Goal: Task Accomplishment & Management: Manage account settings

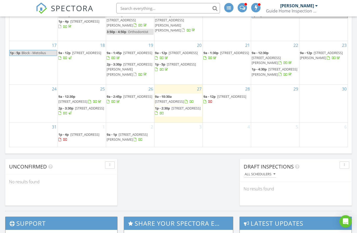
scroll to position [335, 0]
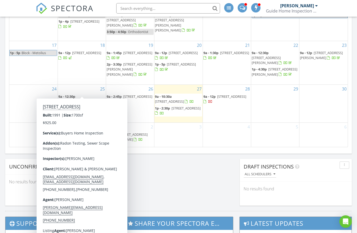
click at [82, 99] on span "17896 Flat Top Ln, Sunriver 97707" at bounding box center [72, 101] width 29 height 5
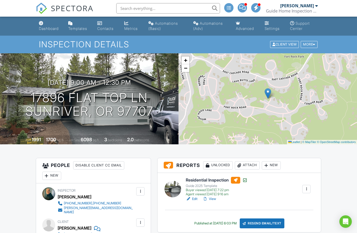
scroll to position [26, 0]
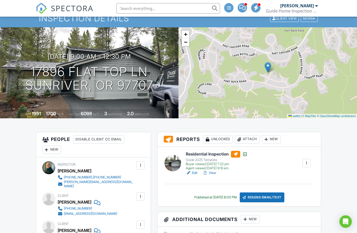
click at [275, 139] on div "New" at bounding box center [271, 139] width 19 height 8
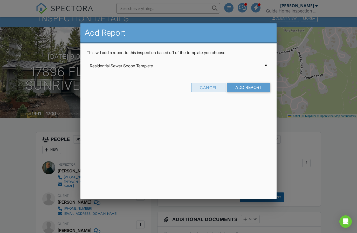
click at [205, 90] on div "Cancel" at bounding box center [208, 87] width 35 height 9
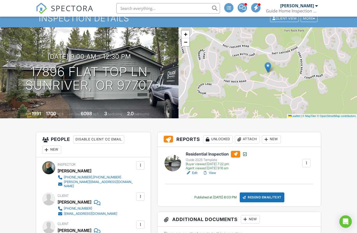
scroll to position [49, 0]
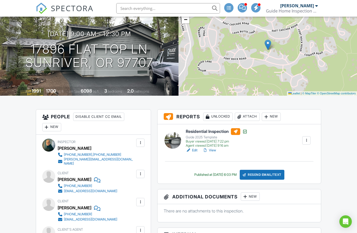
click at [248, 116] on div "Attach" at bounding box center [247, 116] width 25 height 8
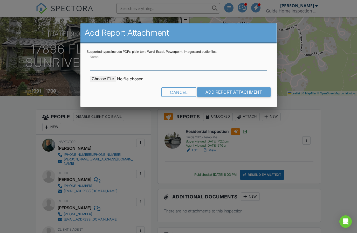
scroll to position [48, 0]
type input "Radon Report"
click at [99, 76] on input "file" at bounding box center [134, 79] width 88 height 6
type input "C:\fakepath\5B3CE402-EA9D-4E4E-A686-7335EEEA181F.pdf"
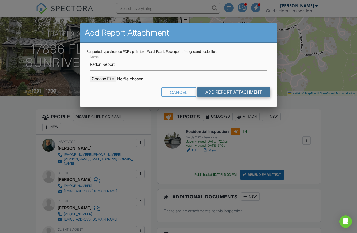
click at [232, 90] on input "Add Report Attachment" at bounding box center [233, 91] width 73 height 9
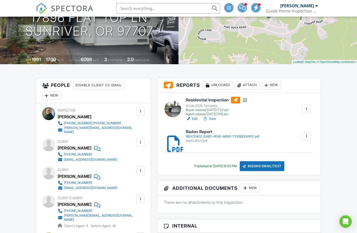
scroll to position [103, 0]
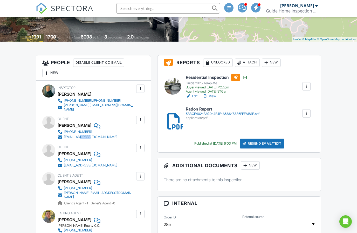
click at [95, 136] on link "[EMAIL_ADDRESS][DOMAIN_NAME]" at bounding box center [88, 136] width 60 height 5
click at [94, 136] on link "[EMAIL_ADDRESS][DOMAIN_NAME]" at bounding box center [88, 136] width 60 height 5
